Goal: Information Seeking & Learning: Compare options

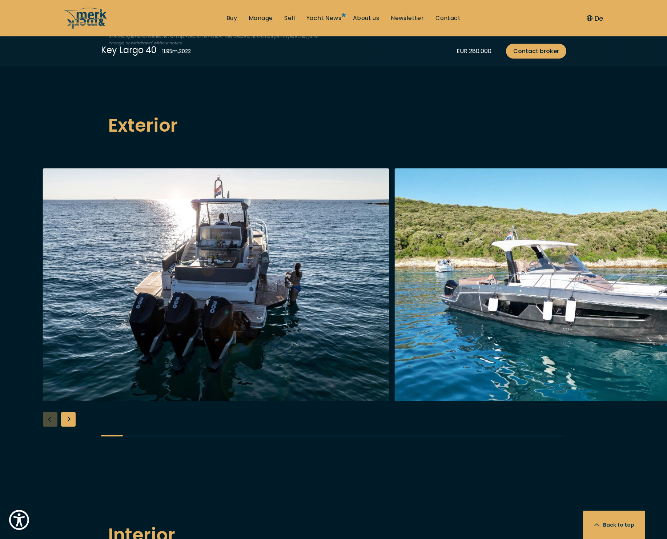
scroll to position [835, 0]
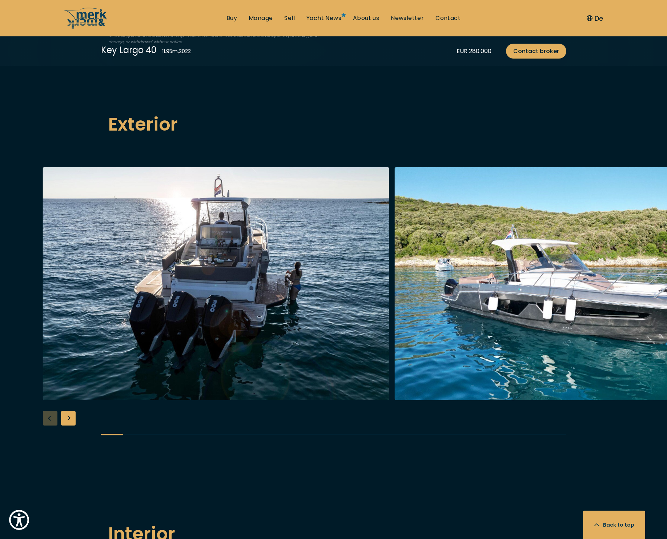
click at [70, 417] on div "Next slide" at bounding box center [68, 418] width 15 height 15
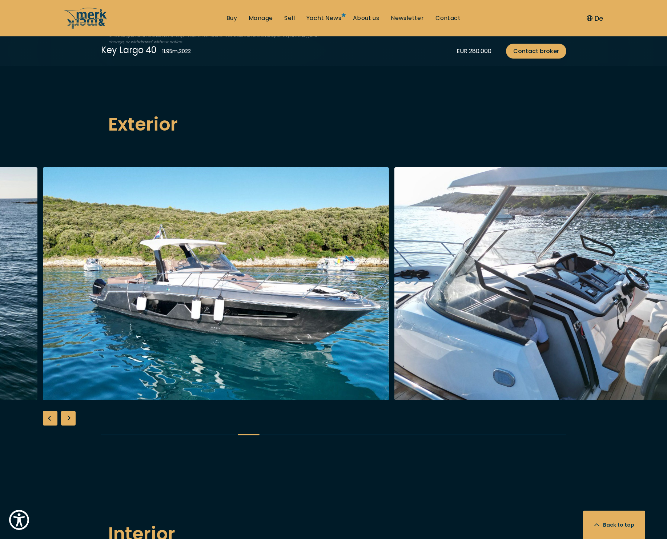
click at [70, 417] on div "Next slide" at bounding box center [68, 418] width 15 height 15
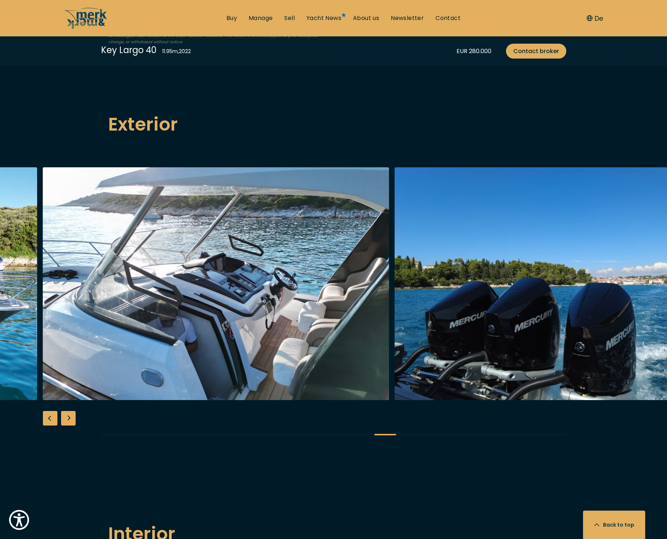
click at [70, 417] on div "Next slide" at bounding box center [68, 418] width 15 height 15
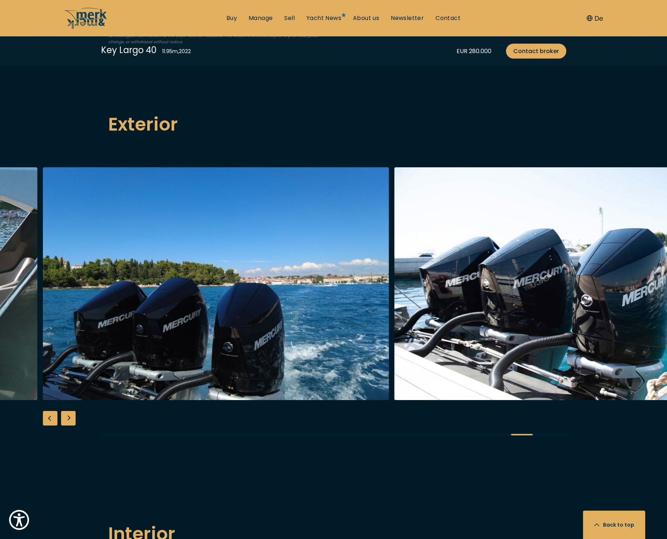
click at [70, 417] on div "Next slide" at bounding box center [68, 418] width 15 height 15
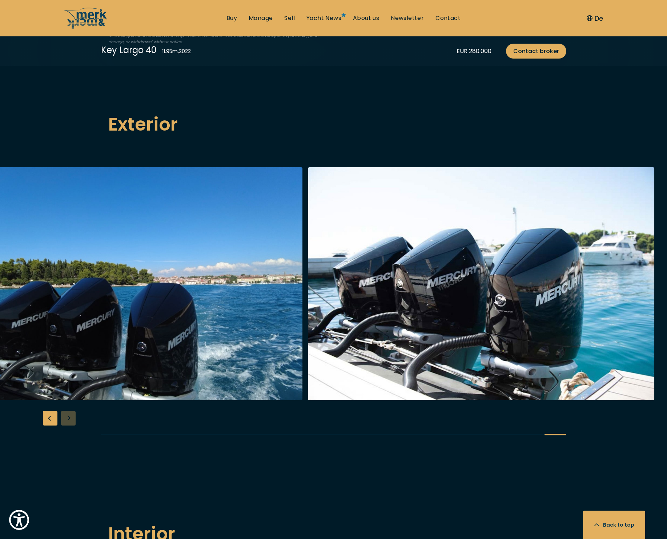
click at [70, 417] on div at bounding box center [333, 307] width 667 height 280
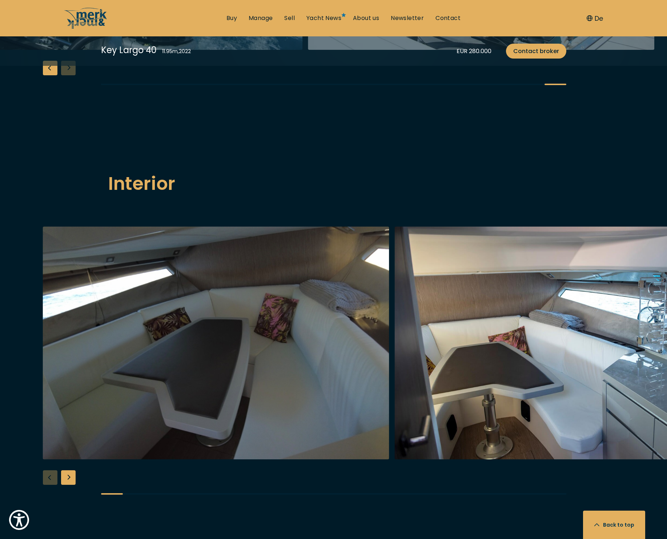
scroll to position [1186, 0]
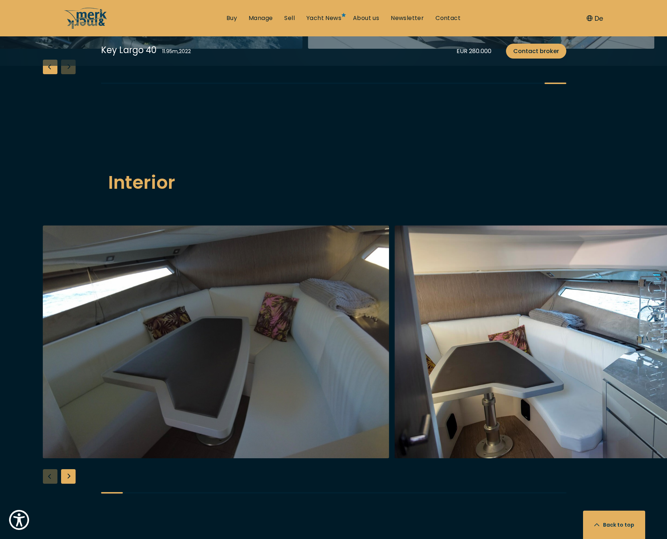
click at [69, 473] on div "Next slide" at bounding box center [68, 476] width 15 height 15
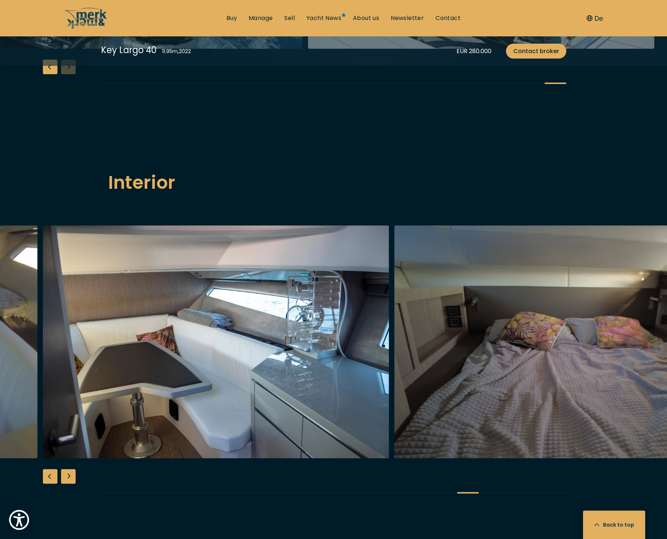
click at [69, 473] on div "Next slide" at bounding box center [68, 476] width 15 height 15
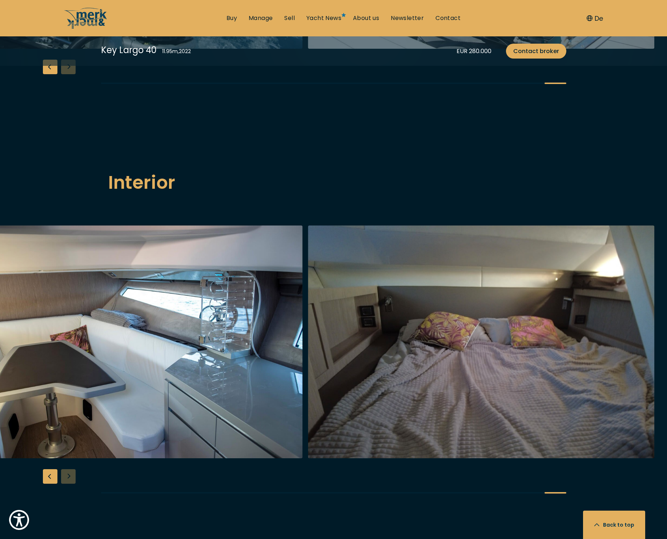
click at [69, 473] on div at bounding box center [333, 365] width 667 height 280
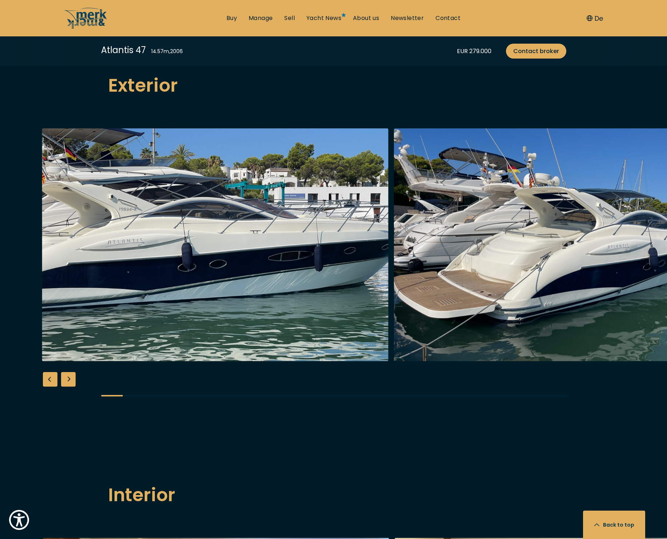
scroll to position [854, 0]
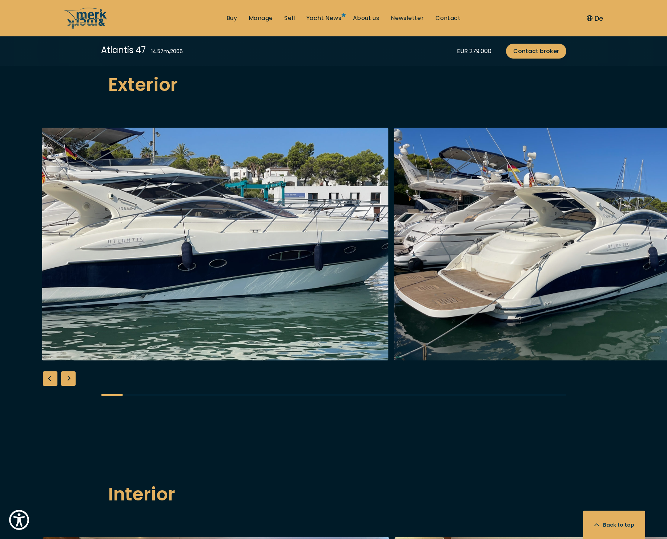
click at [64, 380] on div "Next slide" at bounding box center [68, 378] width 15 height 15
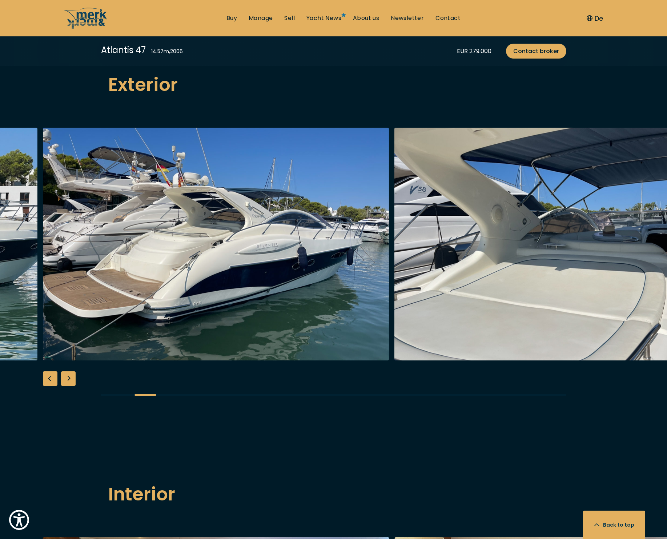
click at [64, 380] on div "Next slide" at bounding box center [68, 378] width 15 height 15
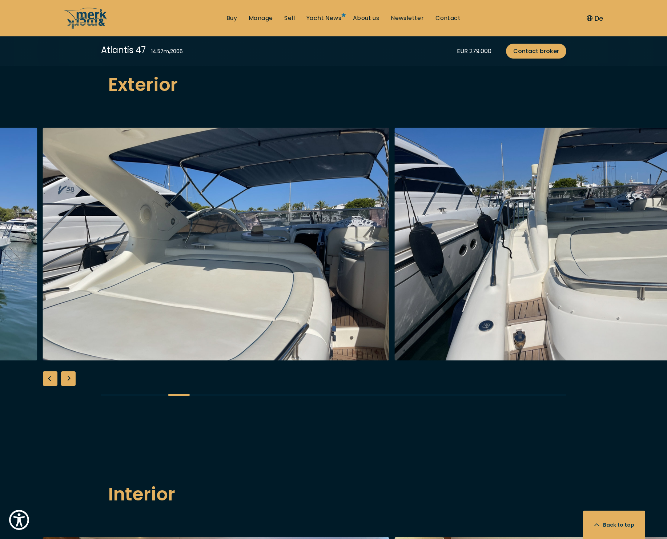
click at [64, 380] on div "Next slide" at bounding box center [68, 378] width 15 height 15
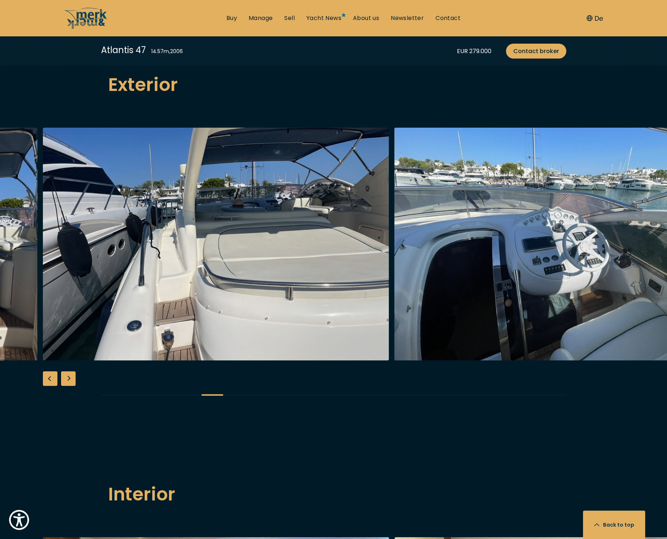
click at [64, 380] on div "Next slide" at bounding box center [68, 378] width 15 height 15
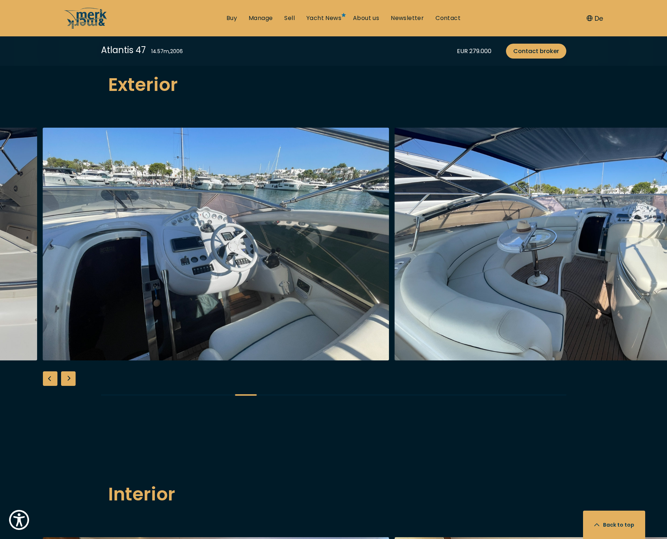
click at [64, 380] on div "Next slide" at bounding box center [68, 378] width 15 height 15
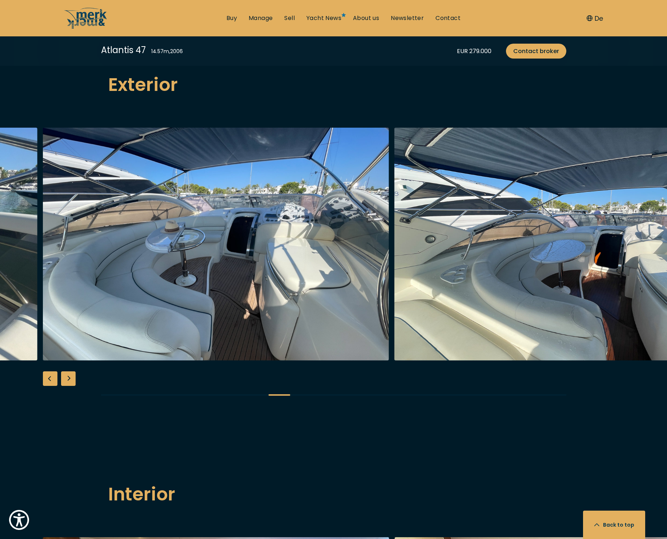
click at [64, 380] on div "Next slide" at bounding box center [68, 378] width 15 height 15
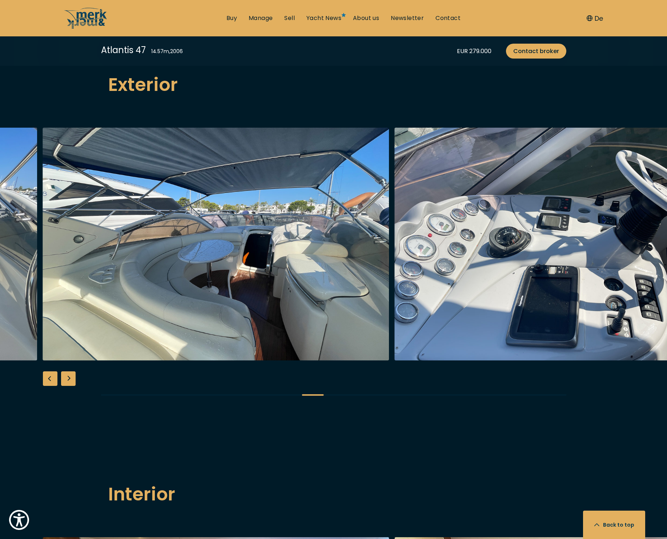
click at [64, 380] on div "Next slide" at bounding box center [68, 378] width 15 height 15
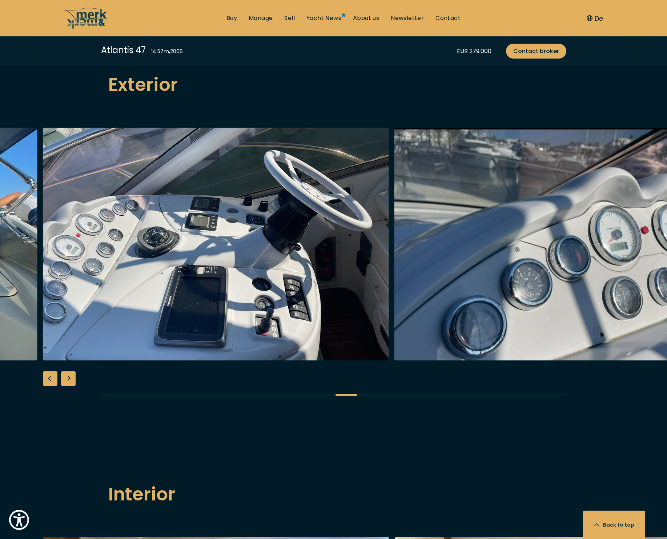
click at [64, 380] on div "Next slide" at bounding box center [68, 378] width 15 height 15
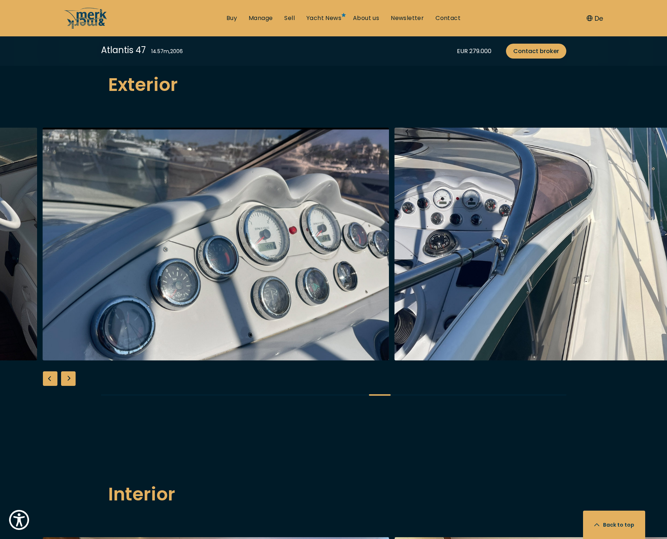
click at [64, 380] on div "Next slide" at bounding box center [68, 378] width 15 height 15
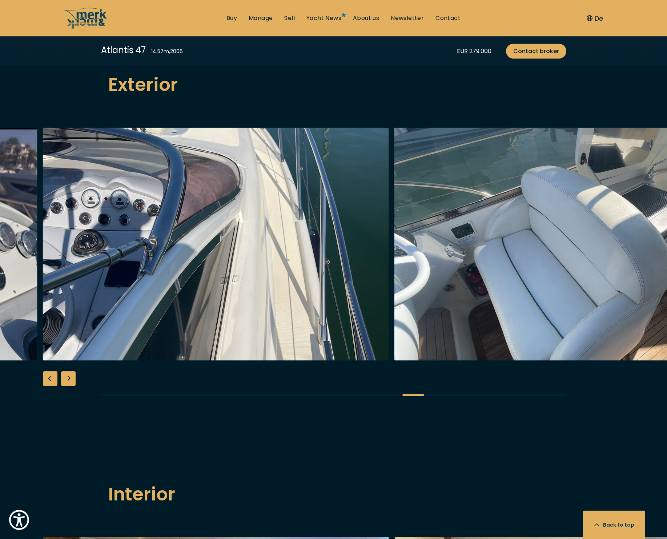
click at [64, 380] on div "Next slide" at bounding box center [68, 378] width 15 height 15
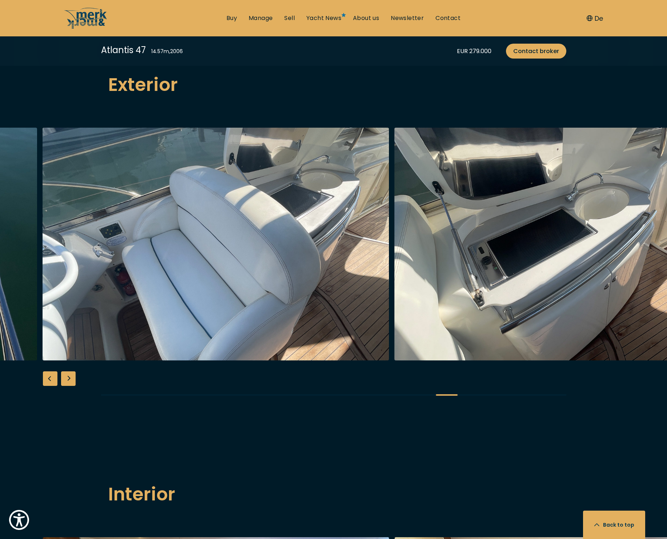
click at [64, 380] on div "Next slide" at bounding box center [68, 378] width 15 height 15
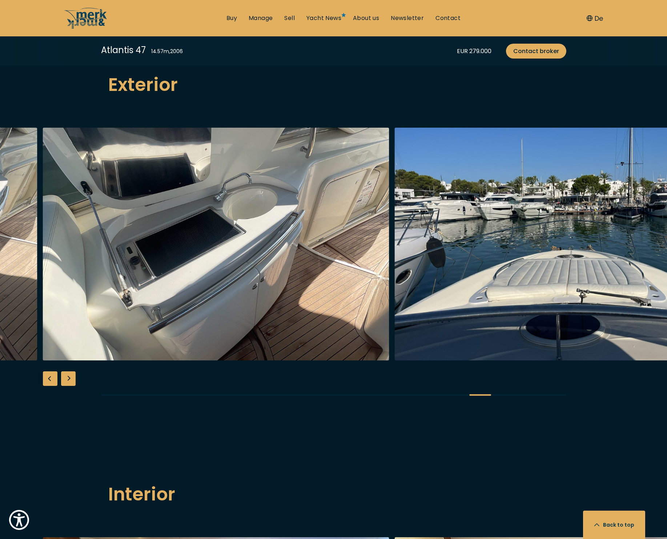
click at [64, 380] on div "Next slide" at bounding box center [68, 378] width 15 height 15
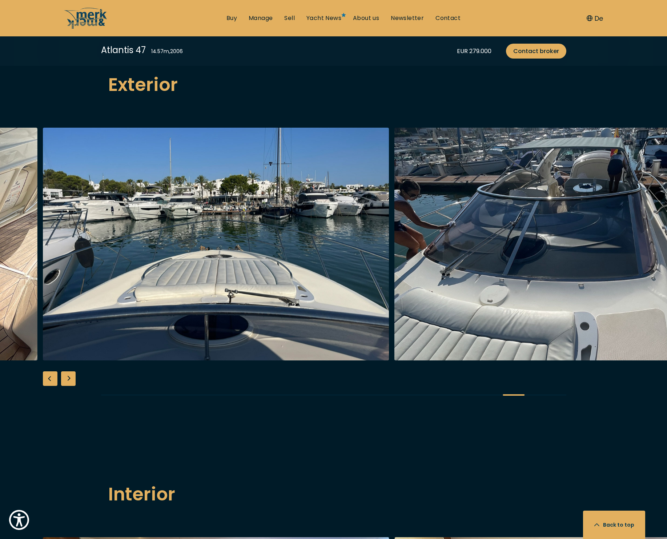
click at [64, 380] on div "Next slide" at bounding box center [68, 378] width 15 height 15
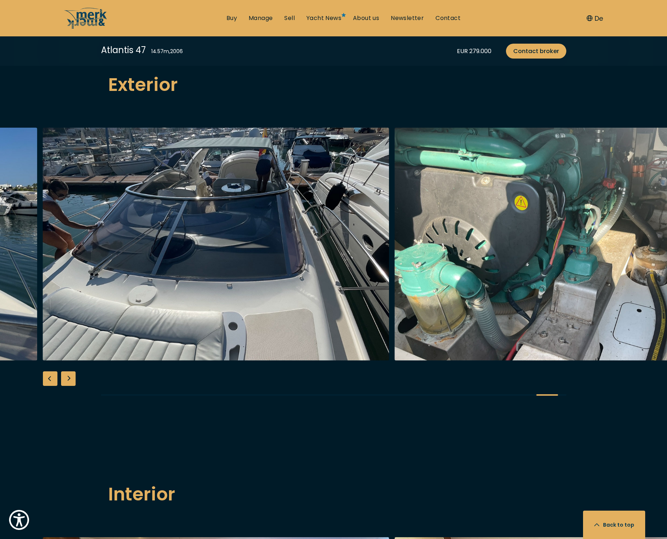
click at [64, 380] on div "Next slide" at bounding box center [68, 378] width 15 height 15
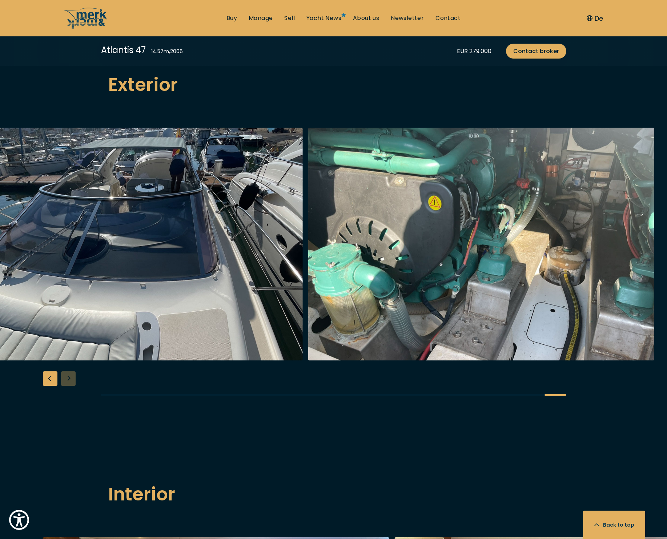
click at [64, 380] on div at bounding box center [333, 268] width 667 height 280
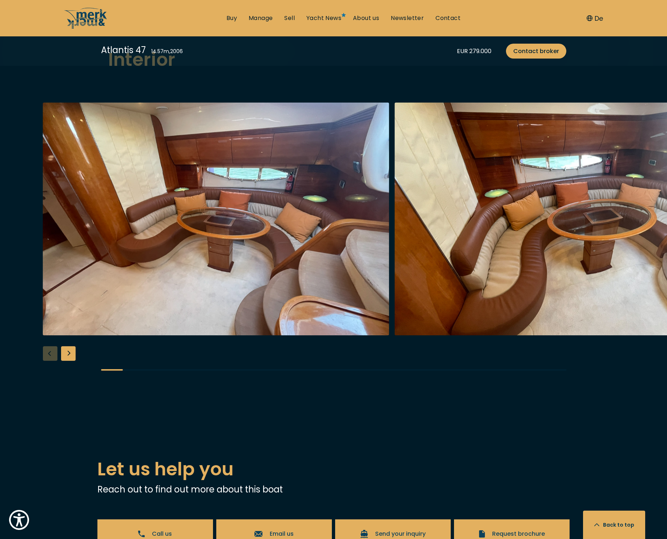
scroll to position [1311, 0]
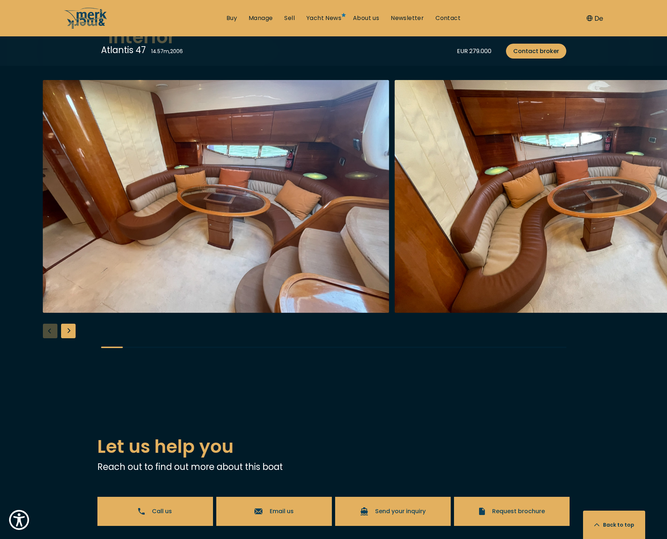
click at [68, 330] on div "Next slide" at bounding box center [68, 330] width 15 height 15
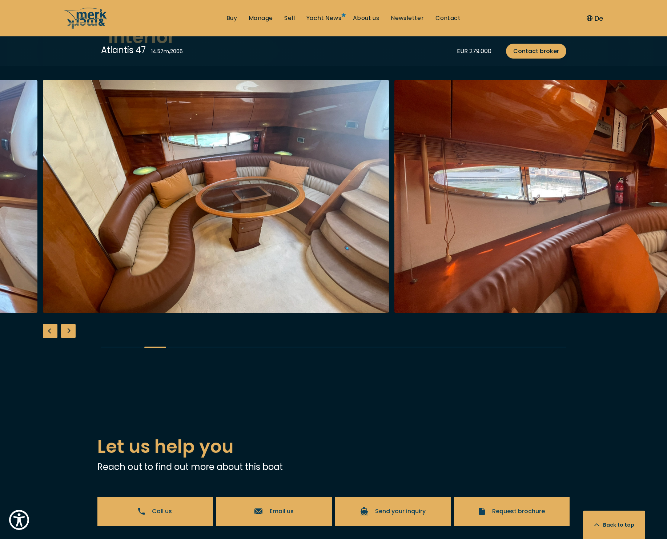
click at [68, 330] on div "Next slide" at bounding box center [68, 330] width 15 height 15
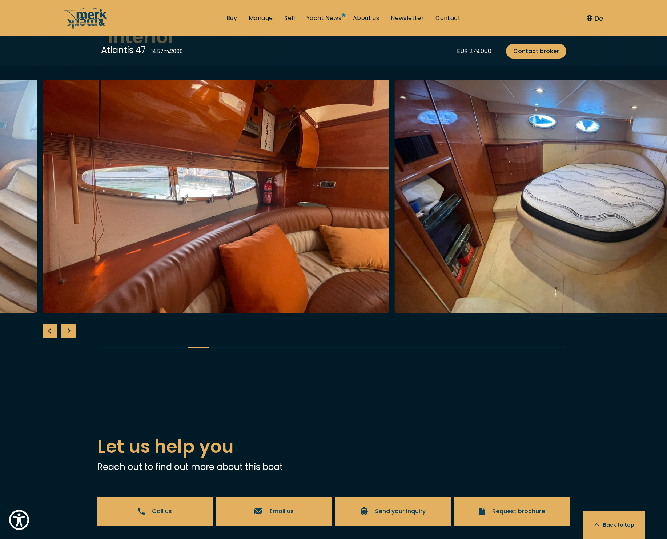
click at [68, 330] on div "Next slide" at bounding box center [68, 330] width 15 height 15
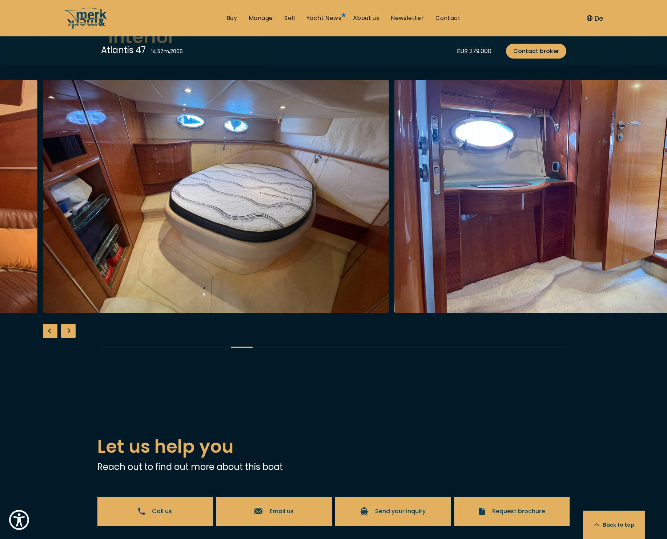
click at [68, 330] on div "Next slide" at bounding box center [68, 330] width 15 height 15
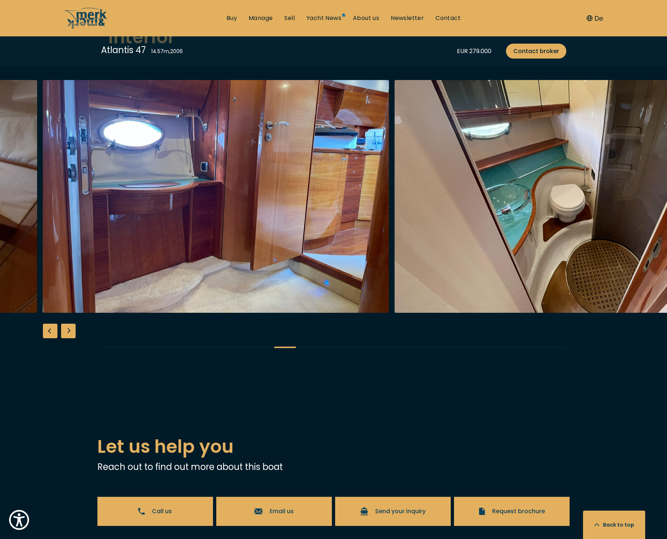
click at [68, 330] on div "Next slide" at bounding box center [68, 330] width 15 height 15
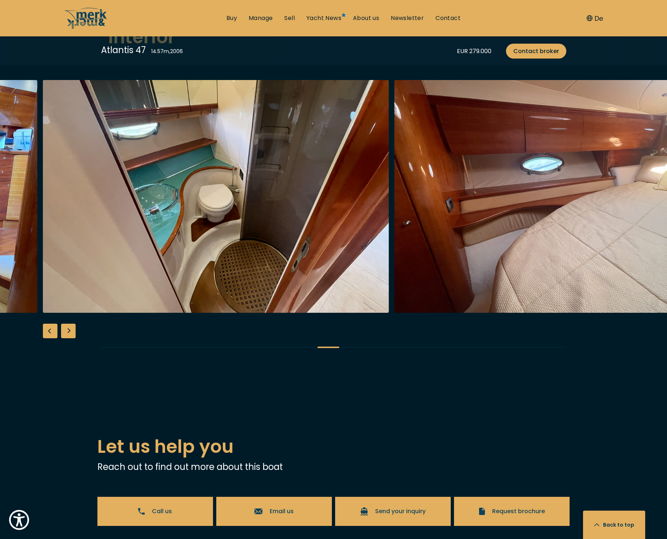
click at [68, 330] on div "Next slide" at bounding box center [68, 330] width 15 height 15
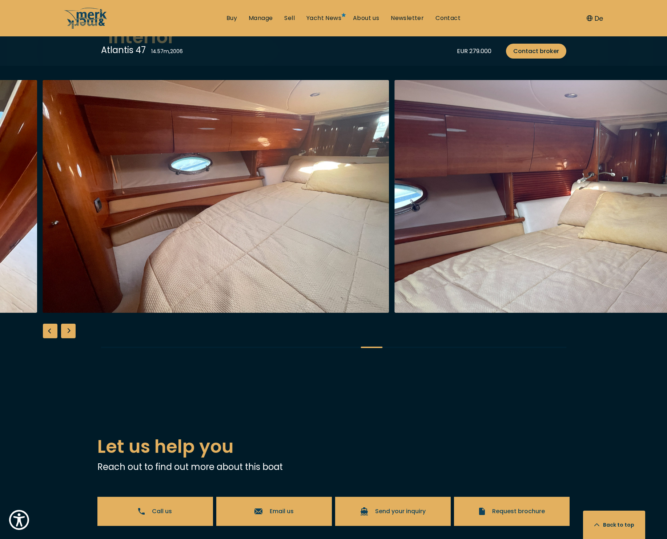
click at [68, 330] on div "Next slide" at bounding box center [68, 330] width 15 height 15
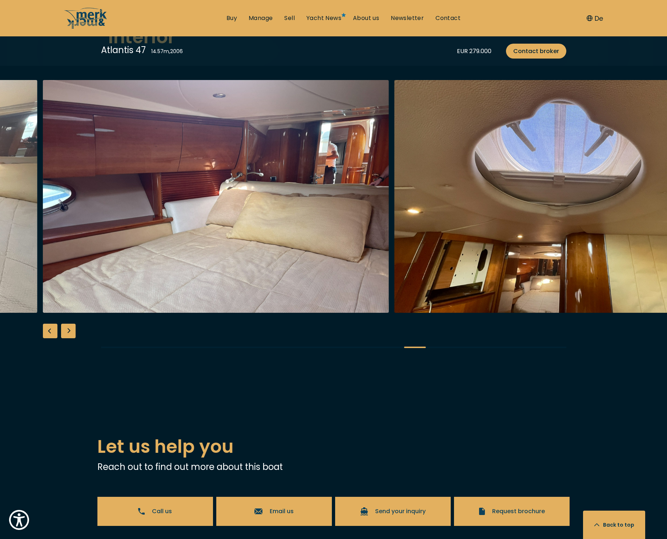
click at [68, 330] on div "Next slide" at bounding box center [68, 330] width 15 height 15
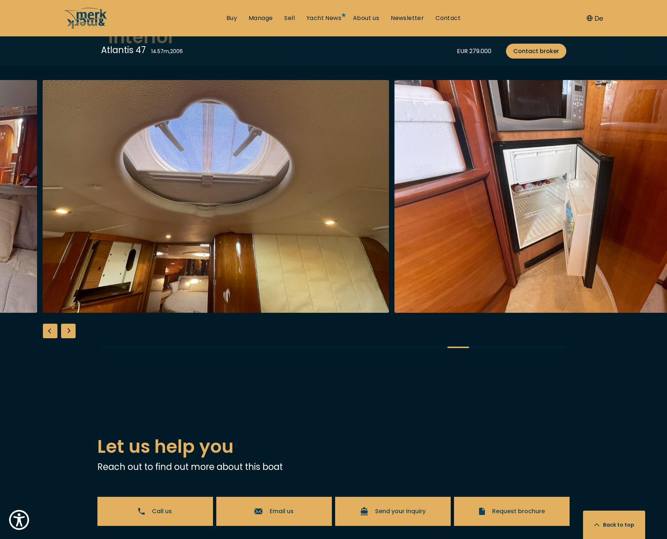
click at [68, 330] on div "Next slide" at bounding box center [68, 330] width 15 height 15
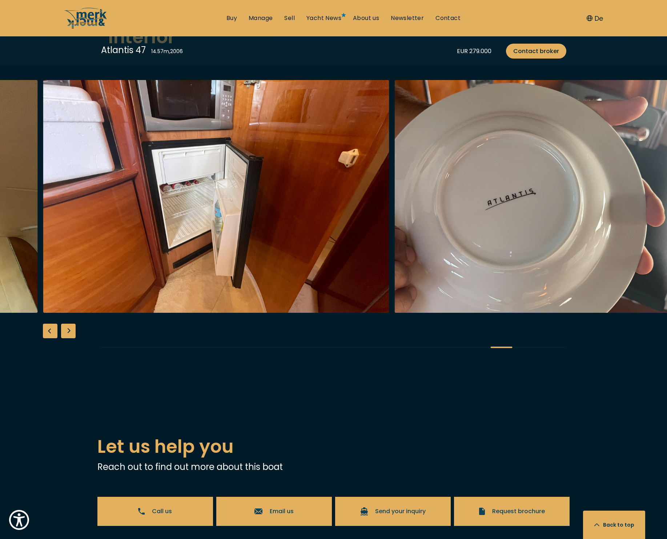
click at [69, 331] on div "Next slide" at bounding box center [68, 330] width 15 height 15
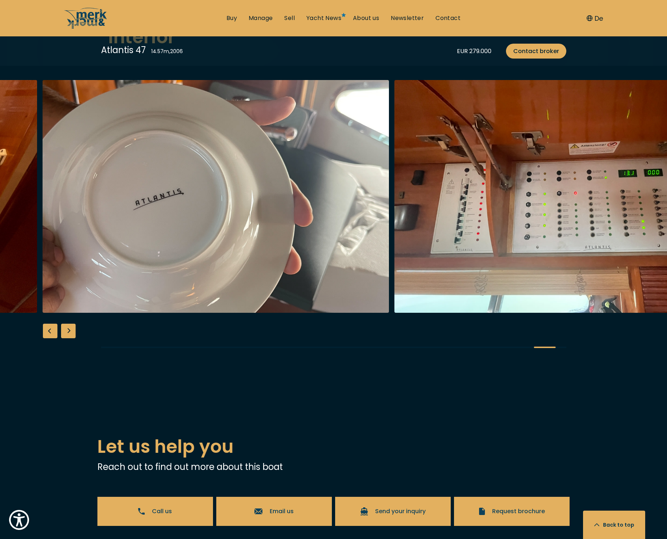
click at [73, 334] on div "Next slide" at bounding box center [68, 330] width 15 height 15
